Goal: Task Accomplishment & Management: Manage account settings

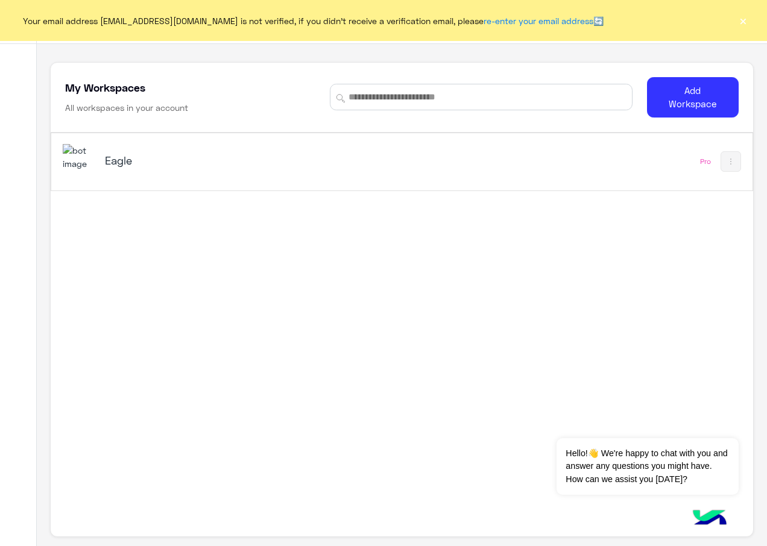
click at [216, 177] on div "Eagle" at bounding box center [266, 161] width 407 height 35
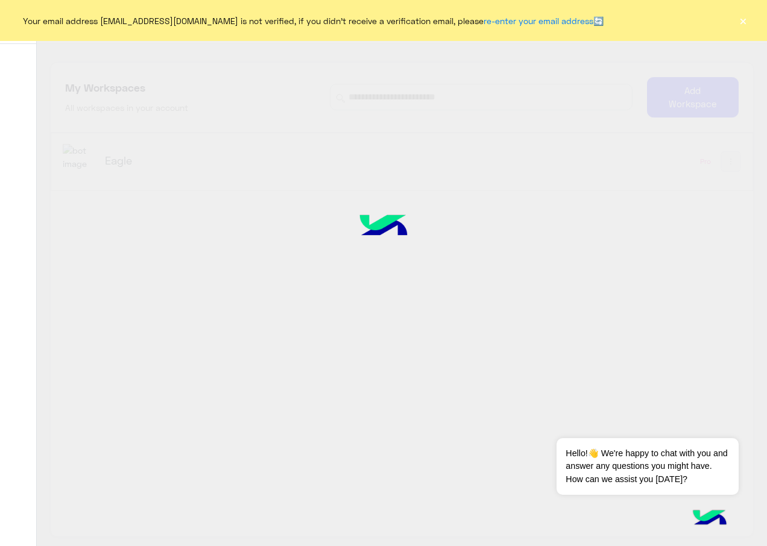
click at [743, 20] on button "×" at bounding box center [743, 20] width 12 height 12
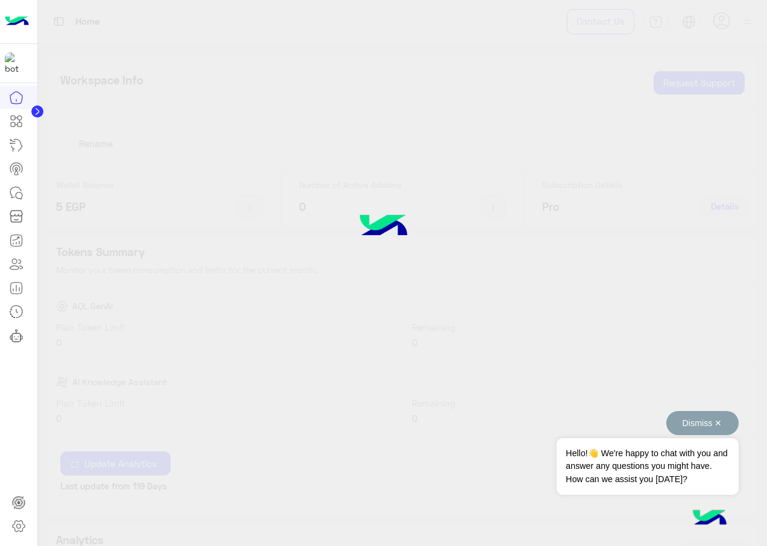
click at [720, 423] on button "Dismiss ✕" at bounding box center [702, 423] width 72 height 24
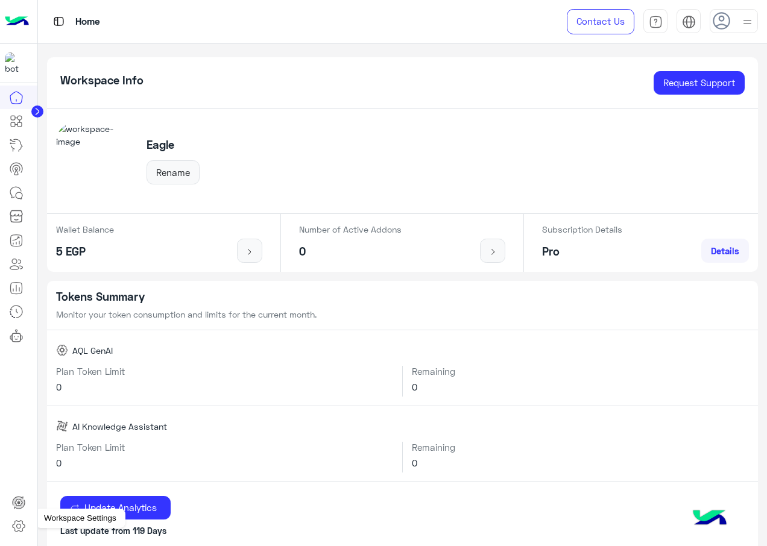
click at [19, 530] on icon at bounding box center [18, 526] width 14 height 14
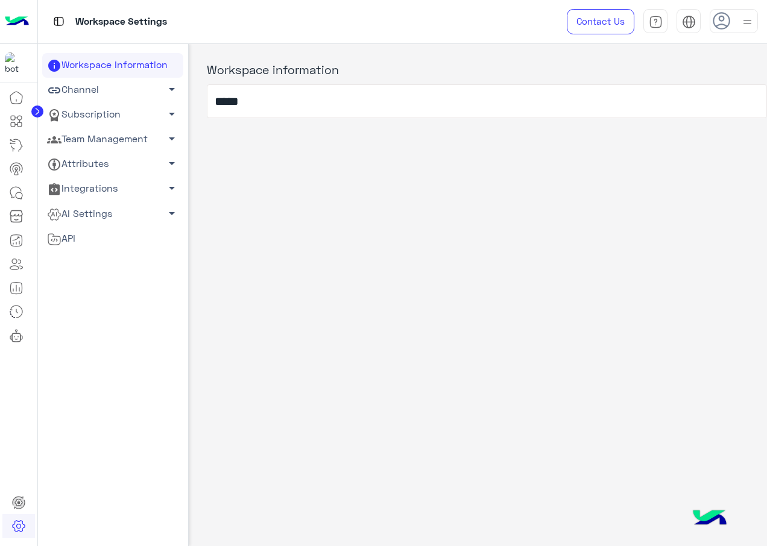
click at [166, 139] on span "arrow_drop_down" at bounding box center [172, 138] width 14 height 14
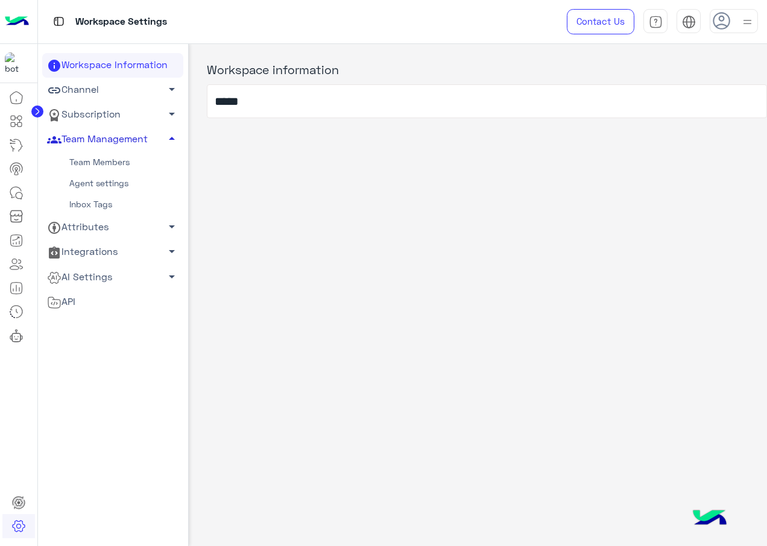
click at [121, 157] on link "Team Members" at bounding box center [112, 162] width 141 height 21
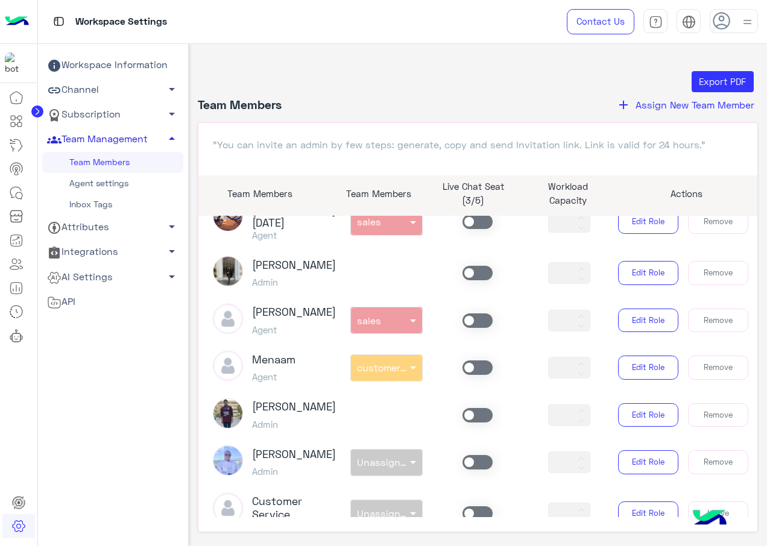
scroll to position [894, 0]
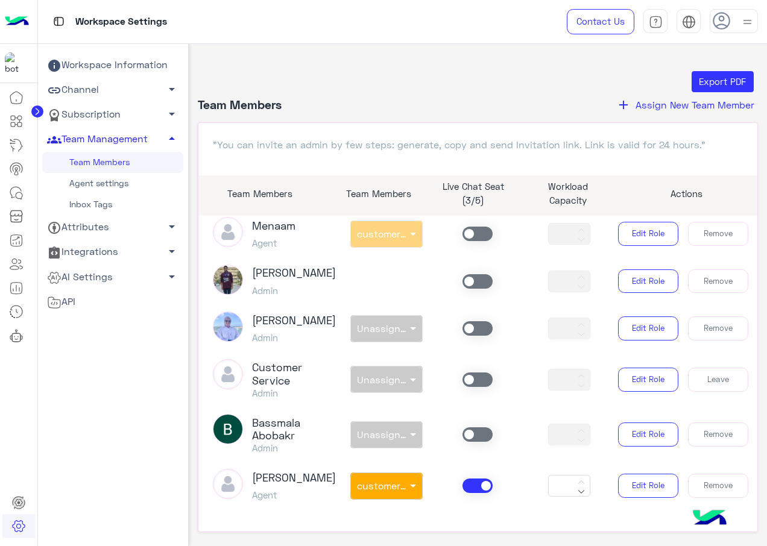
click at [750, 23] on img at bounding box center [747, 21] width 15 height 15
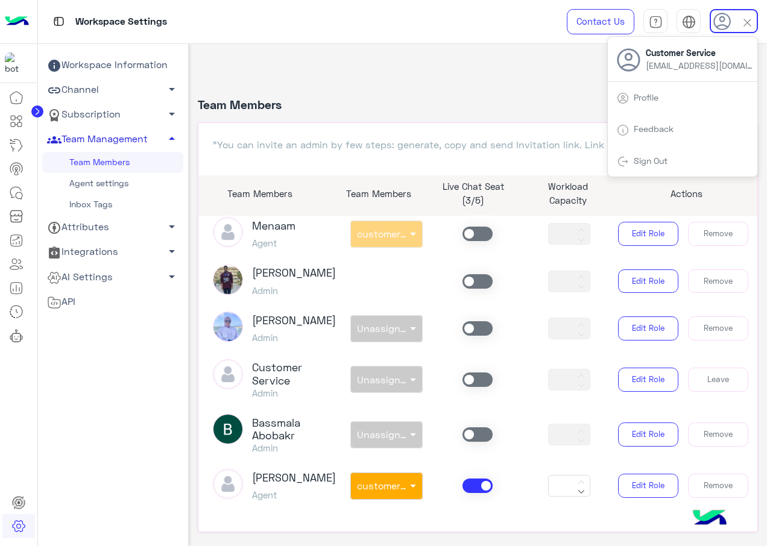
click at [676, 152] on div "Sign Out" at bounding box center [682, 161] width 149 height 32
click at [644, 158] on link "Sign Out" at bounding box center [650, 161] width 34 height 10
